Goal: Task Accomplishment & Management: Use online tool/utility

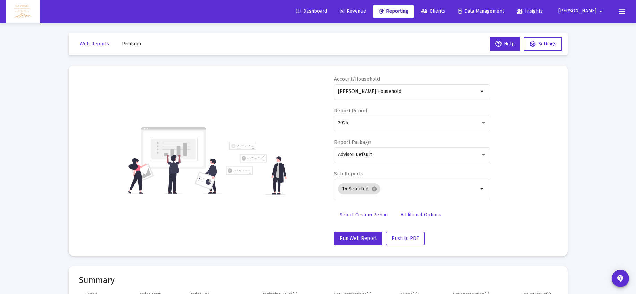
select select "View all"
click at [366, 13] on span "Revenue" at bounding box center [353, 11] width 26 height 6
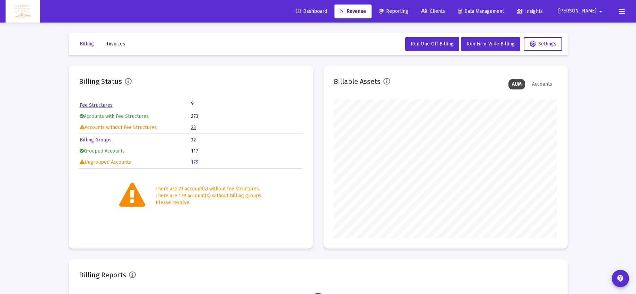
scroll to position [139, 224]
click at [482, 43] on span "Run Firm-Wide Billing" at bounding box center [490, 44] width 48 height 6
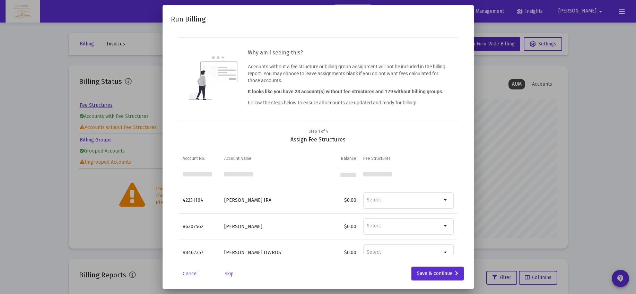
scroll to position [0, 0]
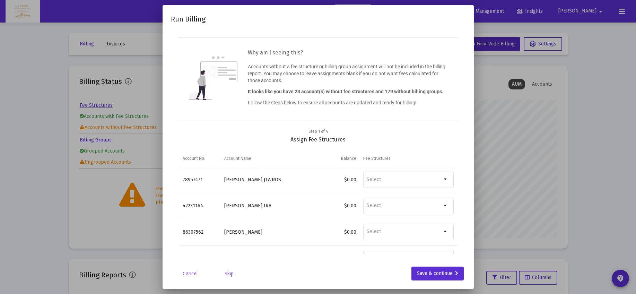
click at [230, 272] on link "Skip" at bounding box center [229, 273] width 35 height 7
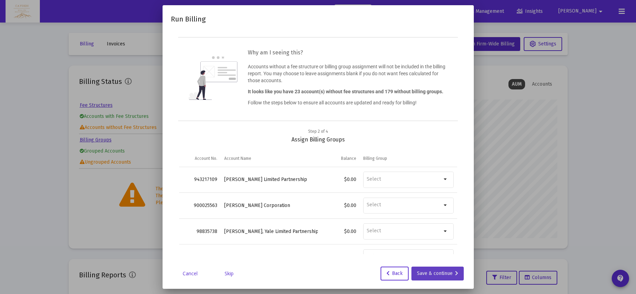
click at [438, 274] on div "Save & continue" at bounding box center [437, 273] width 41 height 14
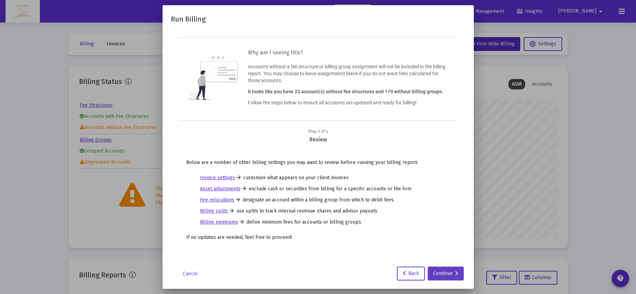
click at [443, 271] on div "Continue" at bounding box center [445, 273] width 25 height 14
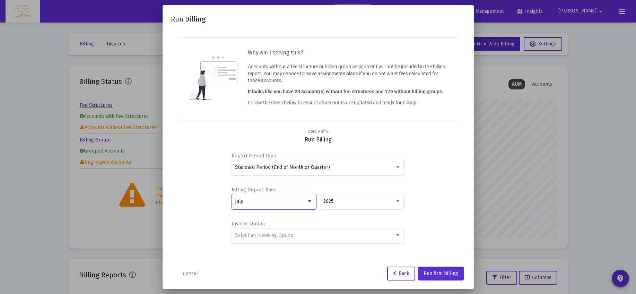
click at [272, 199] on div "July" at bounding box center [270, 202] width 71 height 6
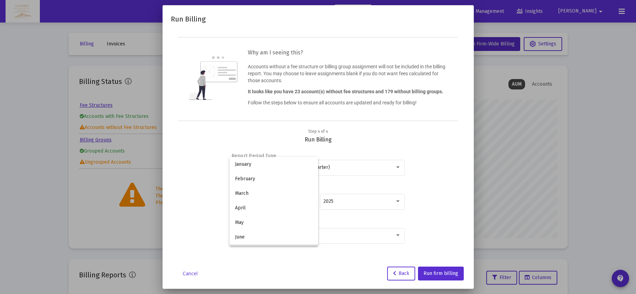
scroll to position [50, 0]
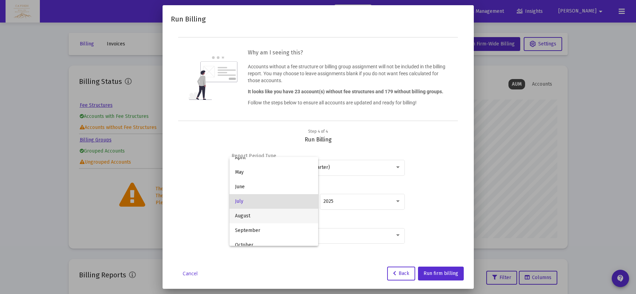
click at [269, 210] on span "August" at bounding box center [274, 216] width 78 height 15
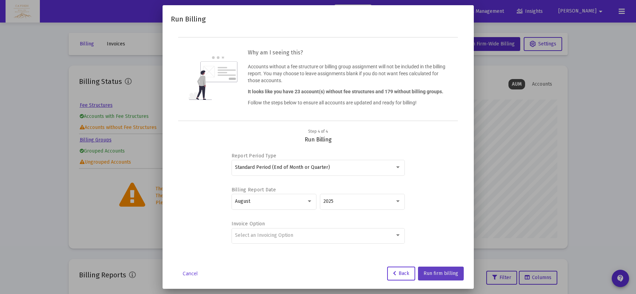
click at [426, 269] on button "Run firm billing" at bounding box center [441, 273] width 46 height 14
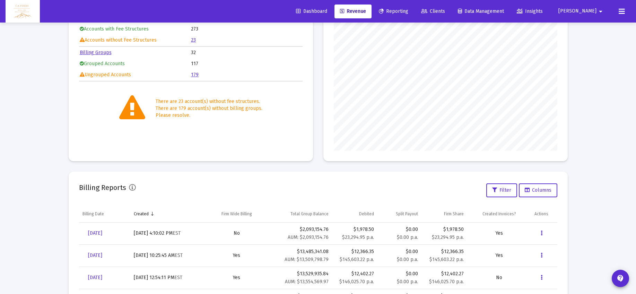
scroll to position [82, 0]
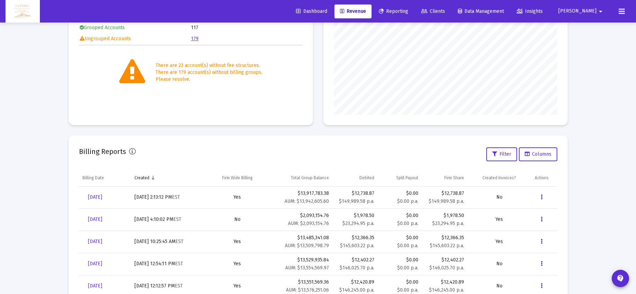
scroll to position [125, 0]
